Goal: Task Accomplishment & Management: Manage account settings

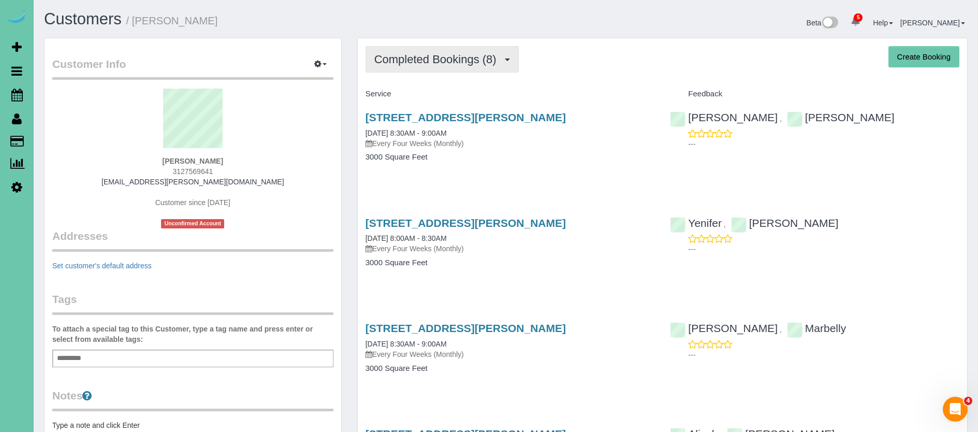
click at [476, 70] on button "Completed Bookings (8)" at bounding box center [441, 59] width 153 height 26
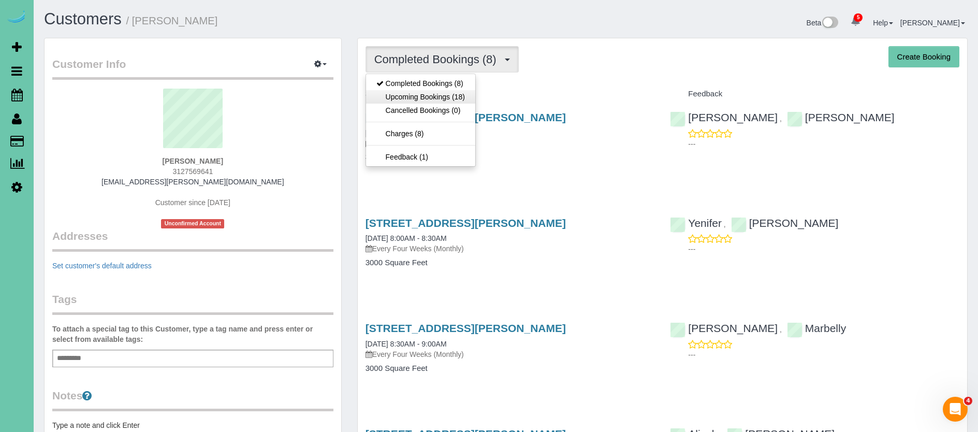
click at [467, 98] on link "Upcoming Bookings (18)" at bounding box center [420, 96] width 109 height 13
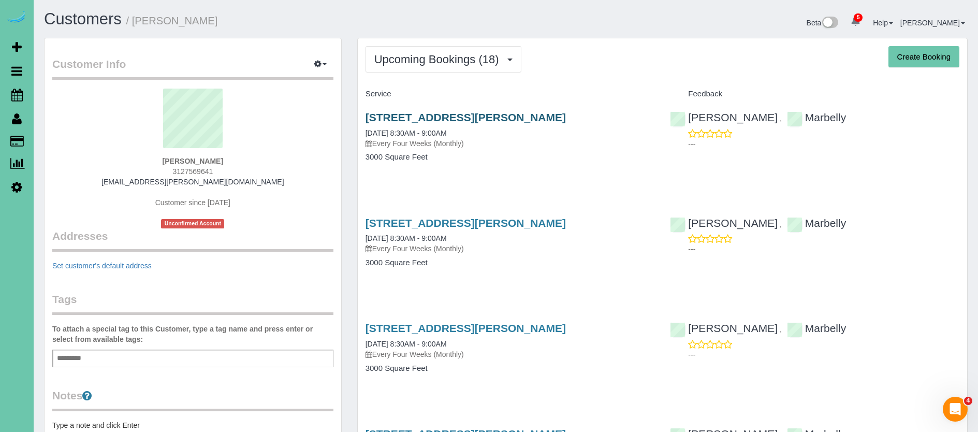
click at [439, 120] on link "[STREET_ADDRESS][PERSON_NAME]" at bounding box center [465, 117] width 200 height 12
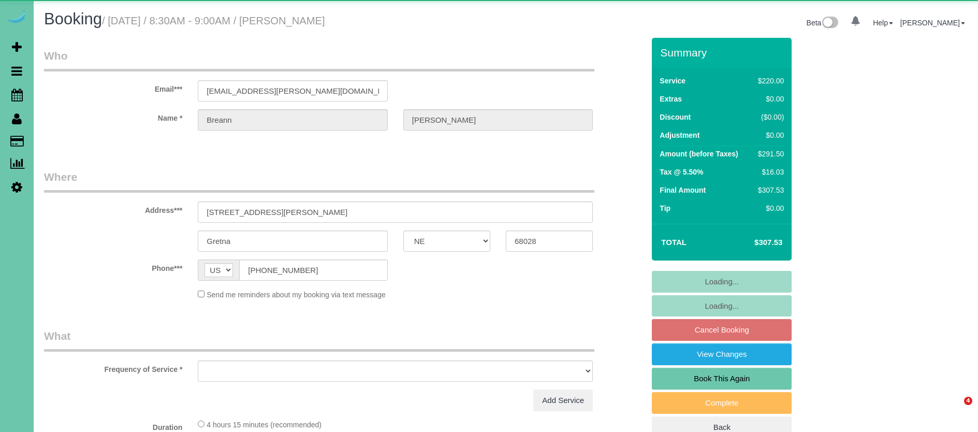
select select "NE"
select select "string:fspay-4972ae18-d20d-4573-b2bb-0ced7a254883"
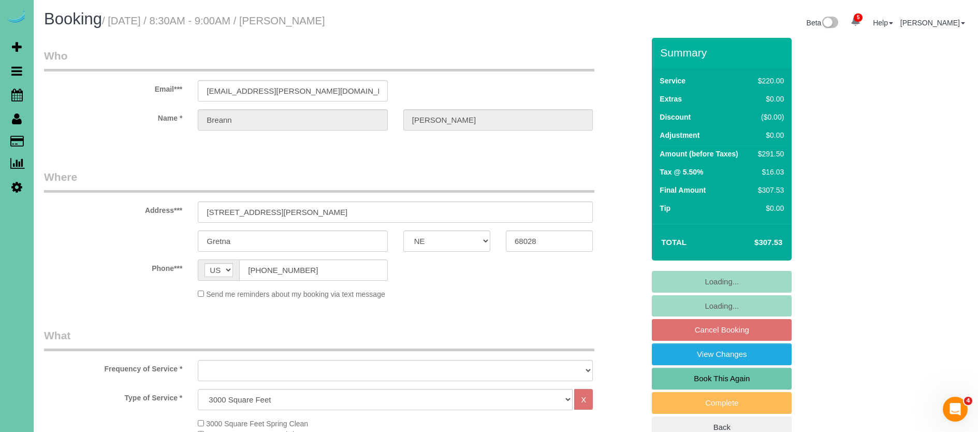
select select "object:713"
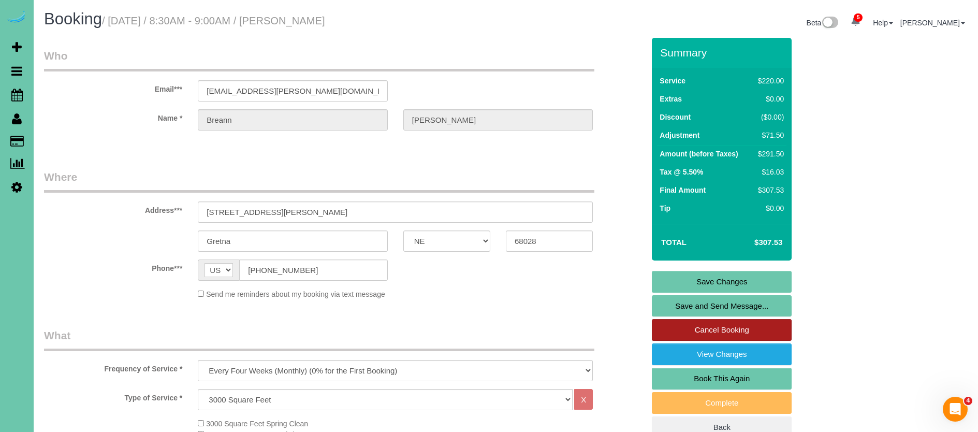
click at [705, 326] on link "Cancel Booking" at bounding box center [722, 330] width 140 height 22
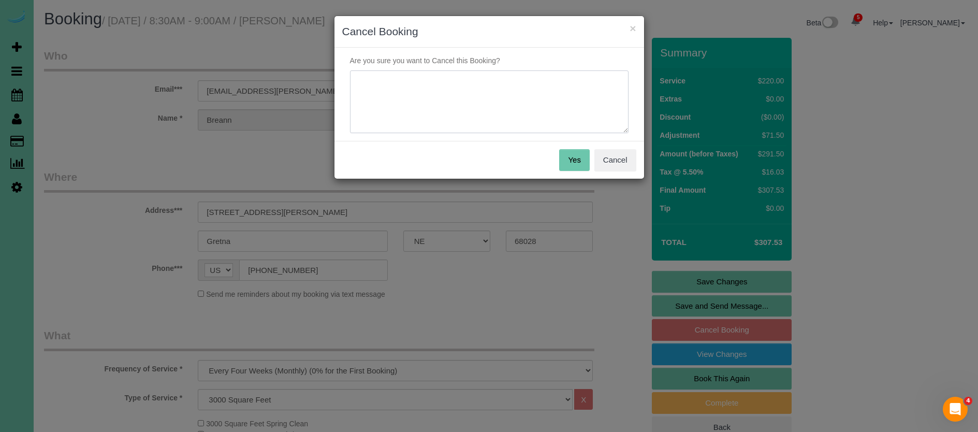
drag, startPoint x: 487, startPoint y: 93, endPoint x: 512, endPoint y: 90, distance: 25.6
click at [487, 93] on textarea at bounding box center [489, 101] width 278 height 63
type textarea "price increase - informed client about custom clean options"
click at [573, 156] on button "Yes" at bounding box center [574, 160] width 30 height 22
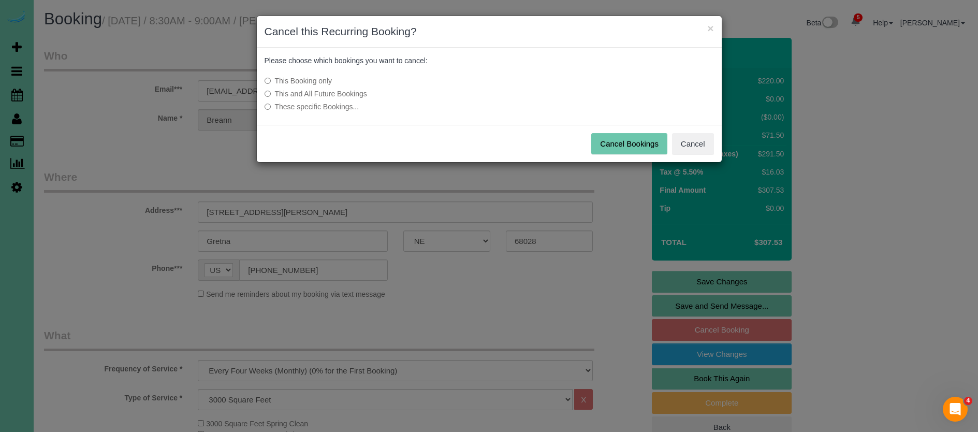
click at [344, 98] on label "This and All Future Bookings" at bounding box center [411, 94] width 294 height 10
drag, startPoint x: 602, startPoint y: 145, endPoint x: 565, endPoint y: 144, distance: 37.3
click at [602, 145] on button "Cancel Bookings" at bounding box center [629, 144] width 76 height 22
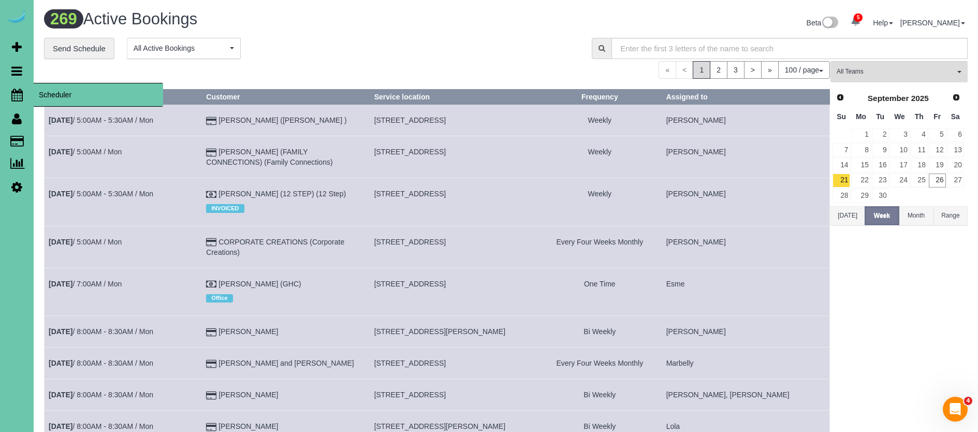
click at [21, 93] on icon at bounding box center [16, 95] width 11 height 12
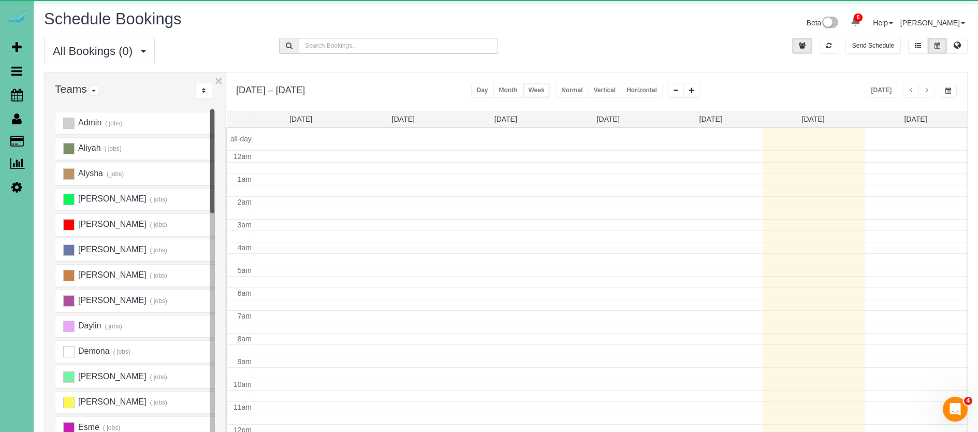
scroll to position [137, 0]
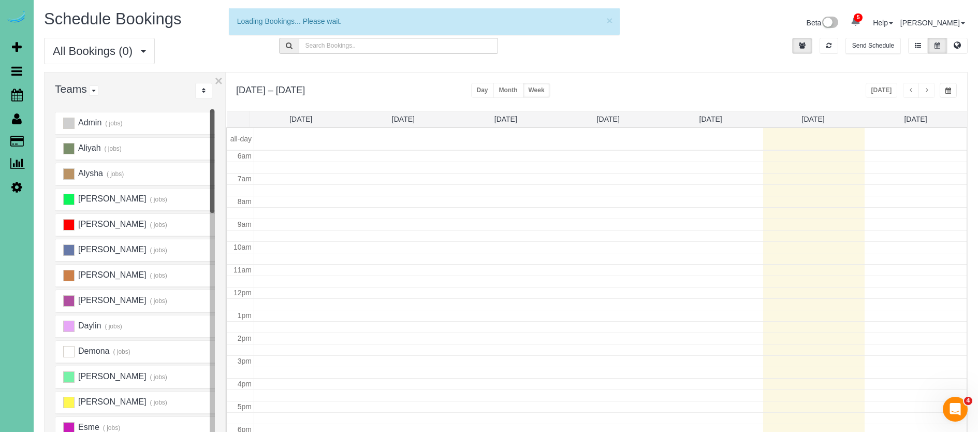
click at [935, 92] on div "Today" at bounding box center [911, 90] width 92 height 15
click at [944, 90] on button "button" at bounding box center [947, 90] width 17 height 15
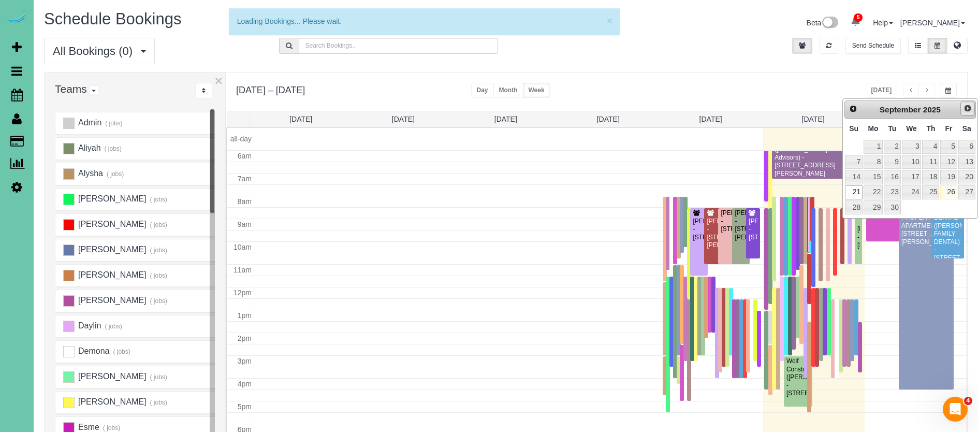
click at [964, 109] on span "Next" at bounding box center [967, 108] width 8 height 8
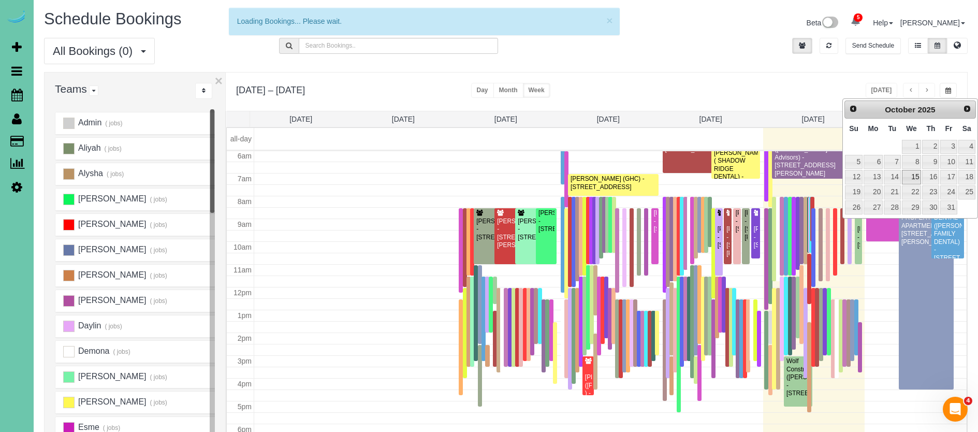
click at [909, 171] on link "15" at bounding box center [912, 177] width 20 height 14
type input "**********"
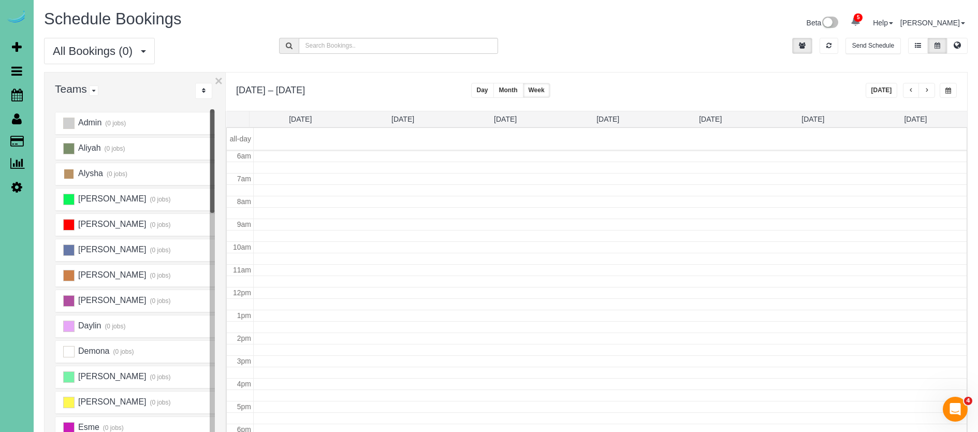
click at [69, 173] on ins at bounding box center [68, 173] width 11 height 11
click at [606, 121] on link "Wed 10/15" at bounding box center [607, 119] width 23 height 8
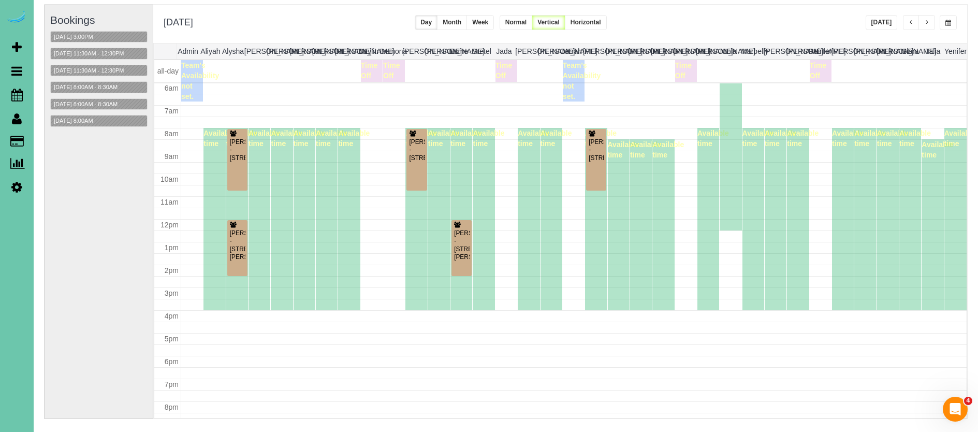
click at [926, 23] on span "button" at bounding box center [926, 23] width 5 height 6
